Goal: Communication & Community: Answer question/provide support

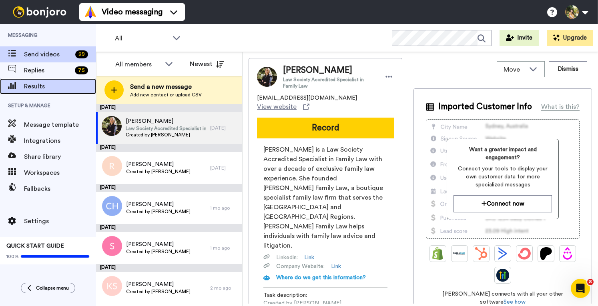
click at [41, 90] on span "Results" at bounding box center [60, 87] width 72 height 10
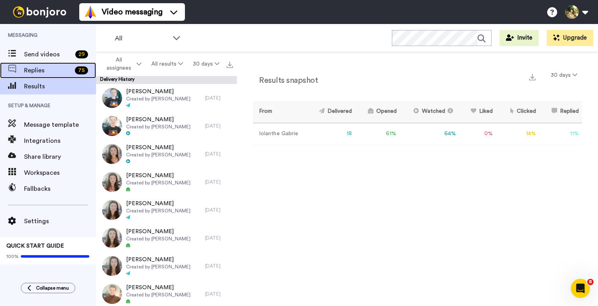
click at [32, 66] on span "Replies" at bounding box center [48, 71] width 48 height 10
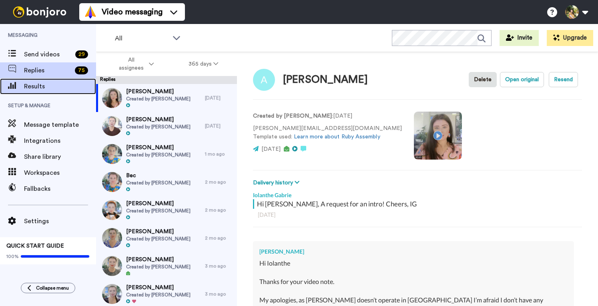
click at [32, 85] on span "Results" at bounding box center [60, 87] width 72 height 10
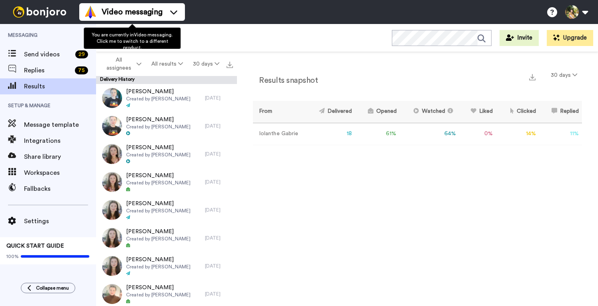
click at [126, 15] on span "Video messaging" at bounding box center [132, 11] width 61 height 11
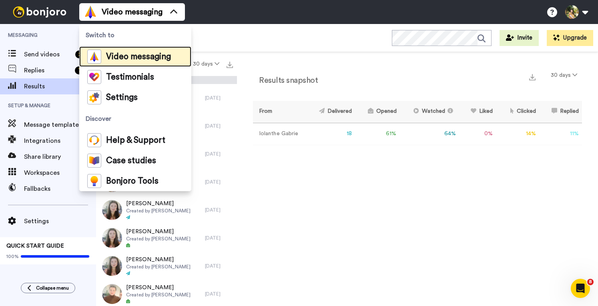
click at [139, 54] on span "Video messaging" at bounding box center [138, 57] width 65 height 8
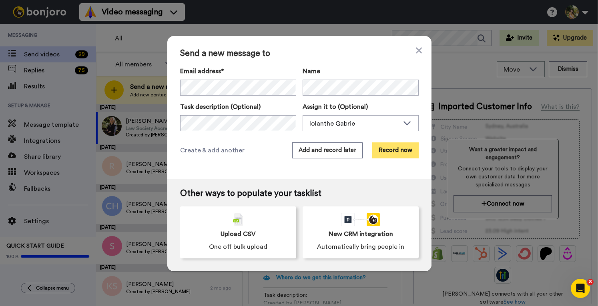
click at [398, 149] on button "Record now" at bounding box center [395, 150] width 46 height 16
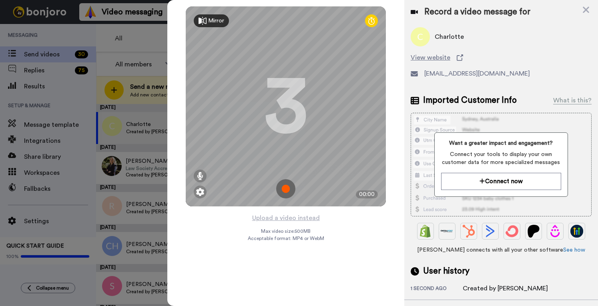
click at [284, 183] on img at bounding box center [285, 188] width 19 height 19
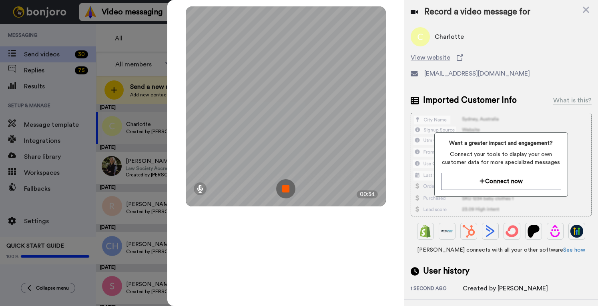
click at [289, 185] on img at bounding box center [285, 188] width 19 height 19
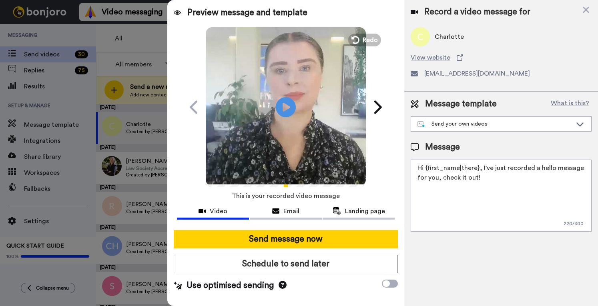
drag, startPoint x: 482, startPoint y: 180, endPoint x: 480, endPoint y: 167, distance: 13.0
click at [480, 167] on textarea "Hi {first_name|there}, I've just recorded a hello message for you, check it out!" at bounding box center [500, 196] width 181 height 72
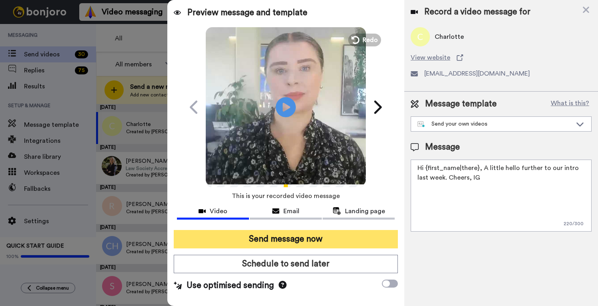
type textarea "Hi {first_name|there}, A little hello further to our intro last week. Cheers, IG"
click at [301, 236] on button "Send message now" at bounding box center [286, 239] width 224 height 18
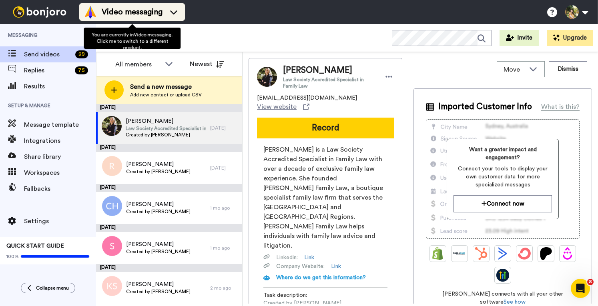
click at [125, 10] on span "Video messaging" at bounding box center [132, 11] width 61 height 11
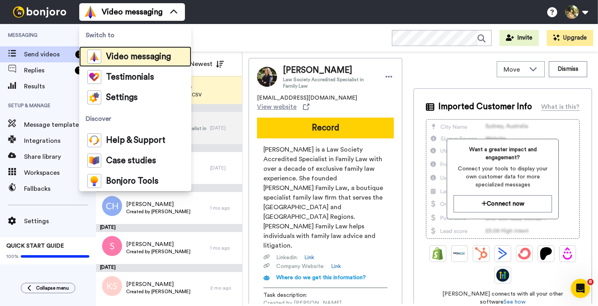
click at [119, 56] on span "Video messaging" at bounding box center [138, 57] width 65 height 8
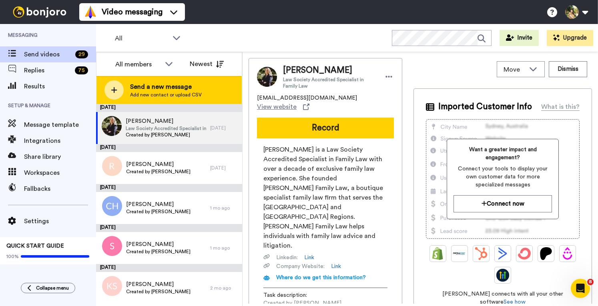
click at [142, 87] on span "Send a new message" at bounding box center [166, 87] width 72 height 10
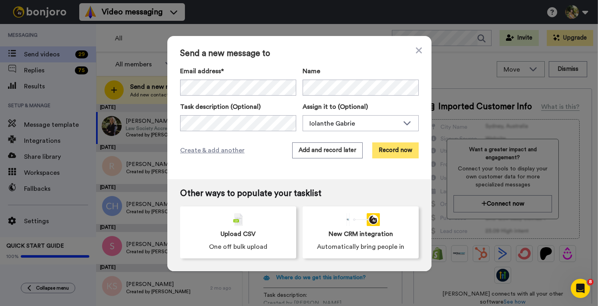
click at [393, 150] on button "Record now" at bounding box center [395, 150] width 46 height 16
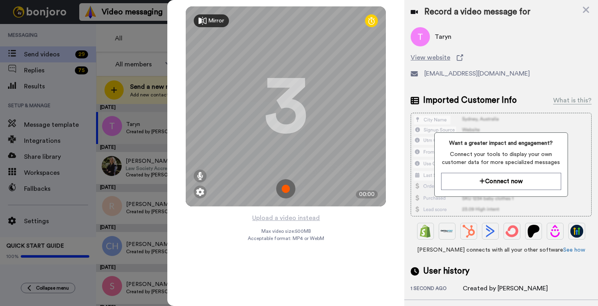
click at [286, 186] on img at bounding box center [285, 188] width 19 height 19
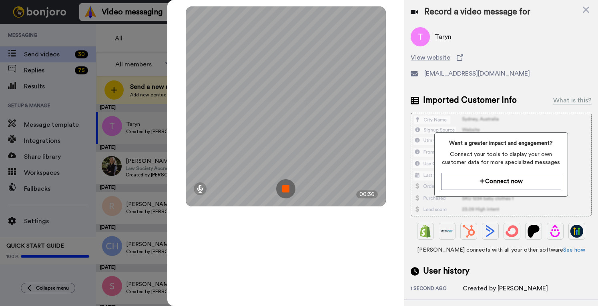
click at [288, 183] on img at bounding box center [285, 188] width 19 height 19
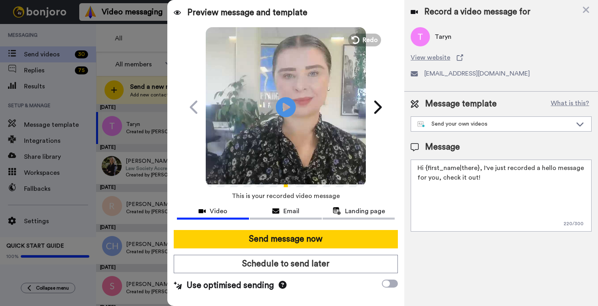
drag, startPoint x: 482, startPoint y: 176, endPoint x: 480, endPoint y: 170, distance: 6.3
click at [480, 170] on textarea "Hi {first_name|there}, I've just recorded a hello message for you, check it out!" at bounding box center [500, 196] width 181 height 72
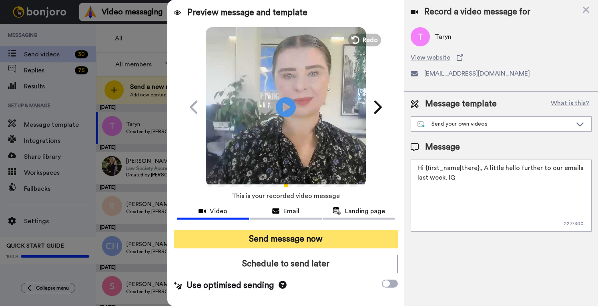
type textarea "Hi {first_name|there}, A little hello further to our emails last week. IG"
click at [312, 238] on button "Send message now" at bounding box center [286, 239] width 224 height 18
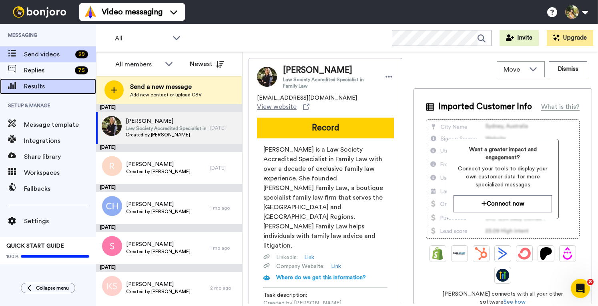
click at [52, 89] on span "Results" at bounding box center [60, 87] width 72 height 10
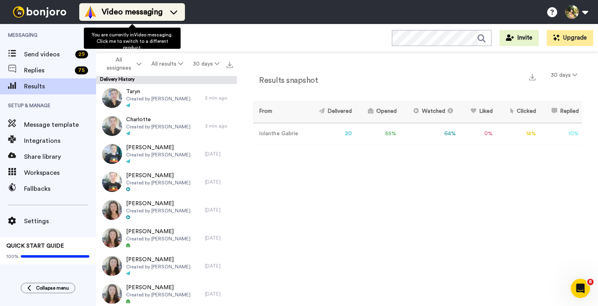
click at [137, 15] on span "Video messaging" at bounding box center [132, 11] width 61 height 11
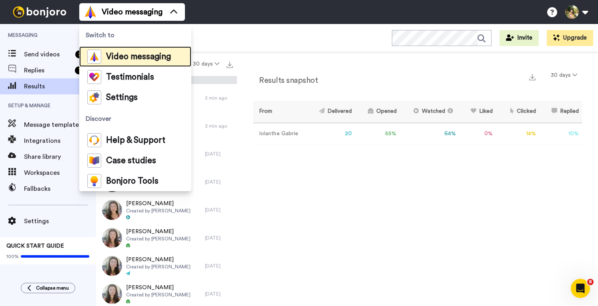
click at [110, 60] on span "Video messaging" at bounding box center [138, 57] width 65 height 8
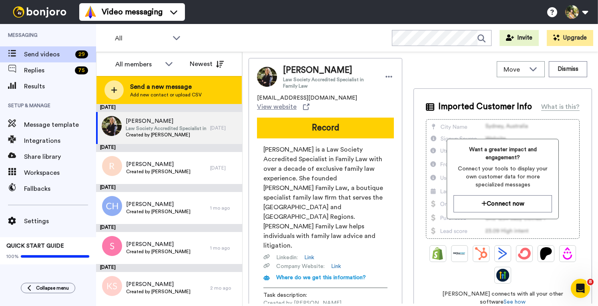
click at [160, 84] on span "Send a new message" at bounding box center [166, 87] width 72 height 10
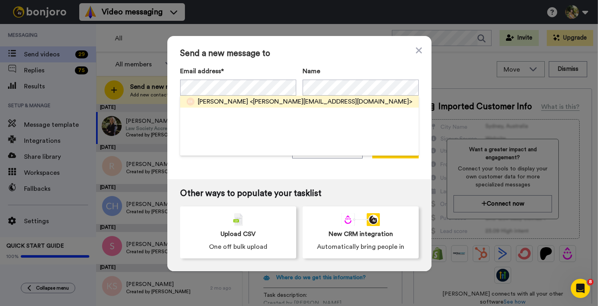
click at [269, 102] on span "<emma@winterlegal.com.au>" at bounding box center [331, 102] width 162 height 10
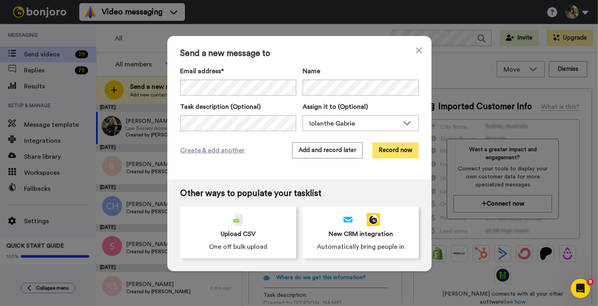
click at [389, 146] on button "Record now" at bounding box center [395, 150] width 46 height 16
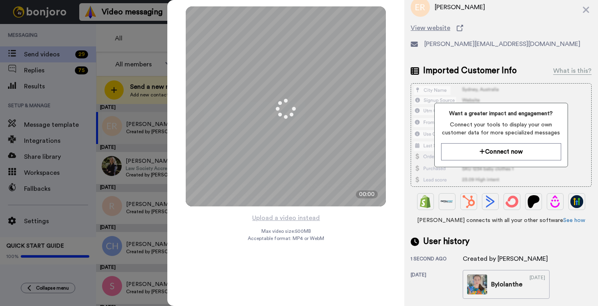
scroll to position [80, 0]
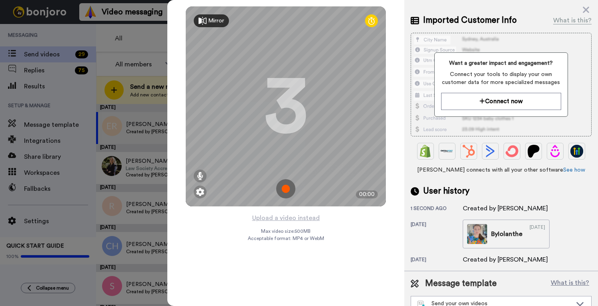
click at [283, 188] on img at bounding box center [285, 188] width 19 height 19
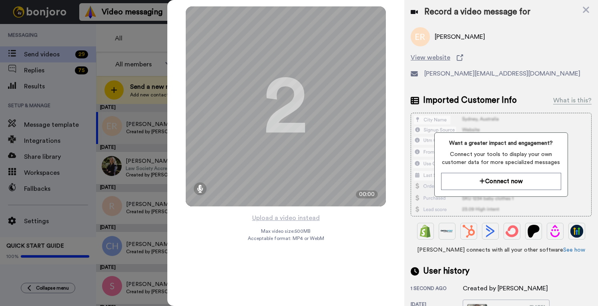
scroll to position [0, 0]
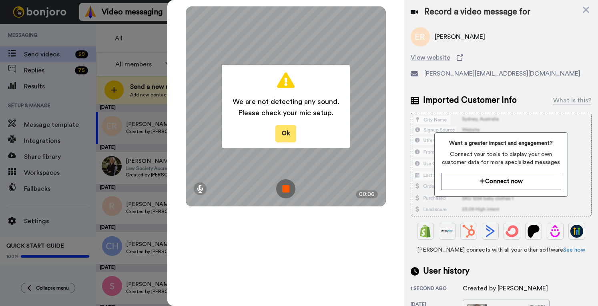
click at [291, 128] on button "Ok" at bounding box center [285, 133] width 21 height 17
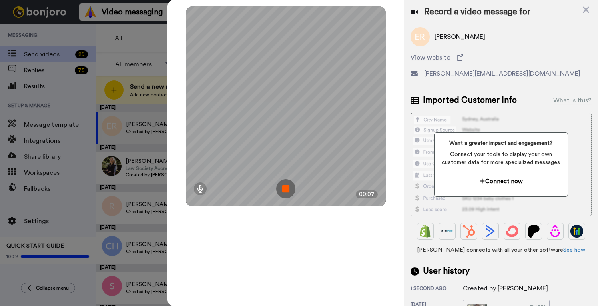
click at [286, 184] on img at bounding box center [285, 188] width 19 height 19
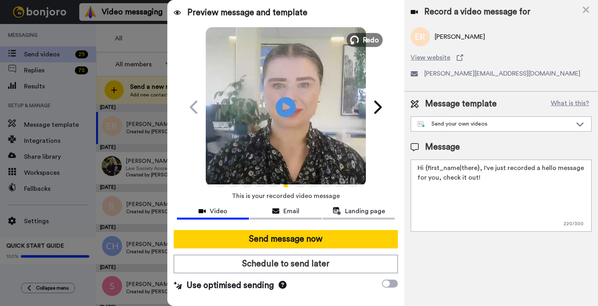
click at [368, 38] on span "Redo" at bounding box center [370, 39] width 17 height 10
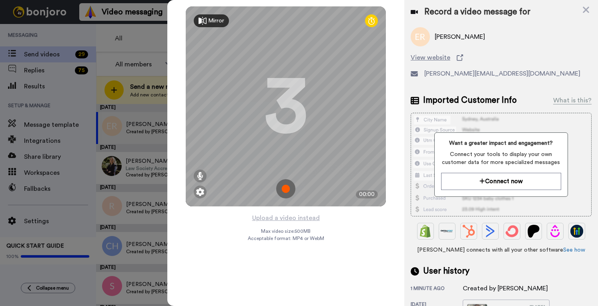
click at [286, 187] on img at bounding box center [285, 188] width 19 height 19
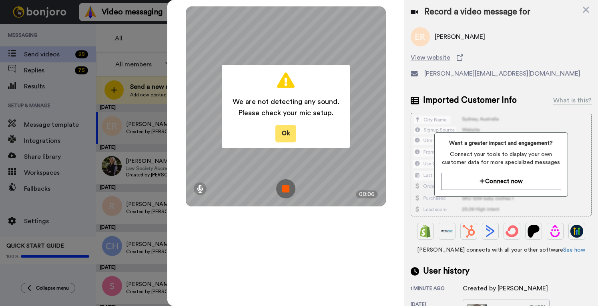
click at [285, 130] on button "Ok" at bounding box center [285, 133] width 21 height 17
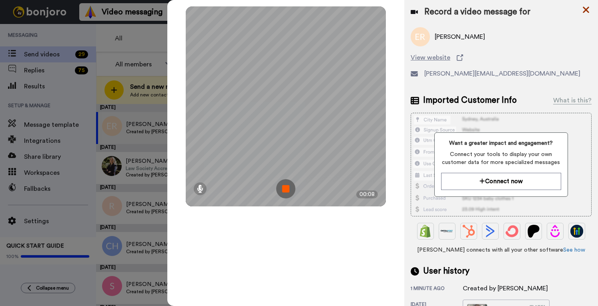
click at [584, 11] on icon at bounding box center [585, 10] width 6 height 6
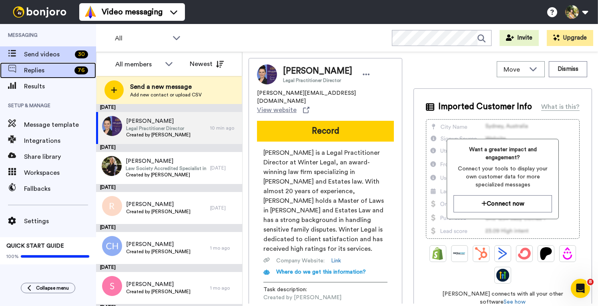
click at [33, 72] on span "Replies" at bounding box center [47, 71] width 47 height 10
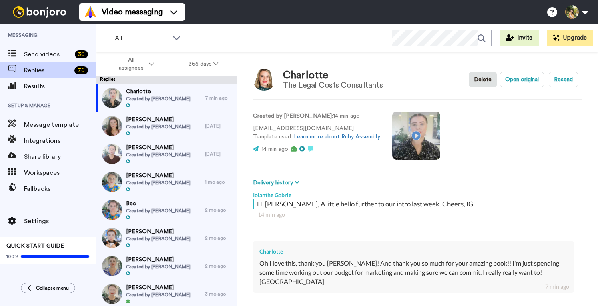
click at [315, 264] on div "Oh I love this, thank you [PERSON_NAME]! And thank you so much for your amazing…" at bounding box center [413, 273] width 308 height 28
drag, startPoint x: 315, startPoint y: 264, endPoint x: 427, endPoint y: 266, distance: 112.0
click at [427, 266] on div "Oh I love this, thank you [PERSON_NAME]! And thank you so much for your amazing…" at bounding box center [413, 273] width 308 height 28
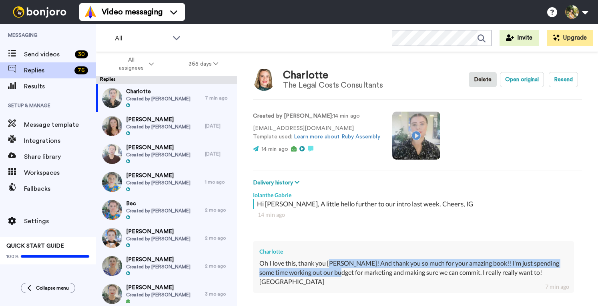
drag, startPoint x: 330, startPoint y: 262, endPoint x: 341, endPoint y: 272, distance: 14.2
click at [341, 272] on div "Oh I love this, thank you [PERSON_NAME]! And thank you so much for your amazing…" at bounding box center [413, 273] width 308 height 28
drag, startPoint x: 287, startPoint y: 267, endPoint x: 312, endPoint y: 283, distance: 29.2
click at [312, 283] on div "Charlotte Oh I love this, thank you Iolanthe! And thank you so much for your am…" at bounding box center [417, 266] width 329 height 62
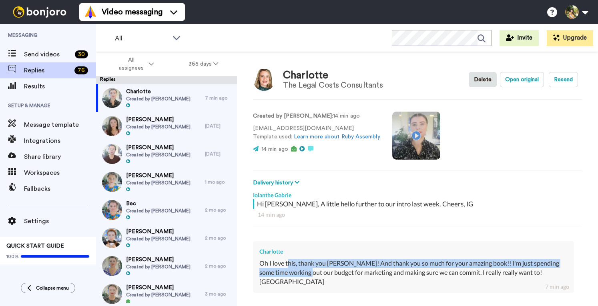
click at [312, 282] on div "Charlotte Oh I love this, thank you Iolanthe! And thank you so much for your am…" at bounding box center [413, 267] width 321 height 52
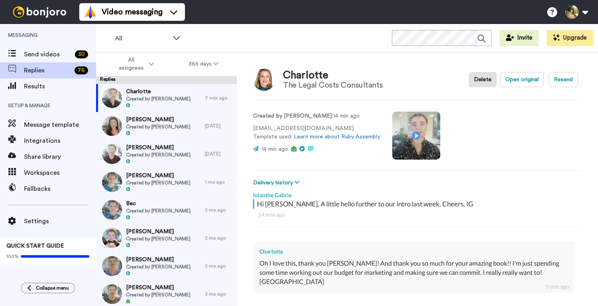
type textarea "x"
click at [36, 86] on span "Results" at bounding box center [60, 87] width 72 height 10
